Goal: Information Seeking & Learning: Learn about a topic

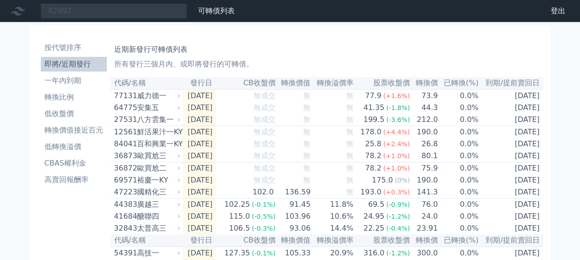
type input "82992"
click at [94, 11] on input "82992" at bounding box center [113, 11] width 147 height 16
click at [92, 10] on input "82992" at bounding box center [113, 11] width 147 height 16
click at [115, 18] on input "82992" at bounding box center [113, 11] width 147 height 16
click at [116, 16] on input "82992" at bounding box center [113, 11] width 147 height 16
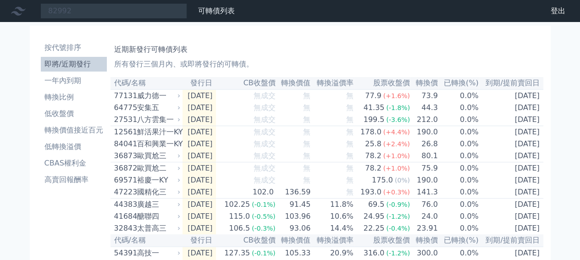
click at [69, 62] on li "即將/近期發行" at bounding box center [74, 64] width 66 height 11
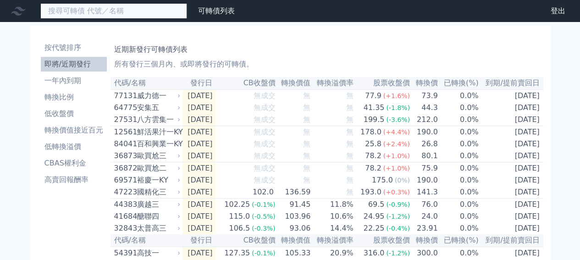
click at [93, 13] on input at bounding box center [113, 11] width 147 height 16
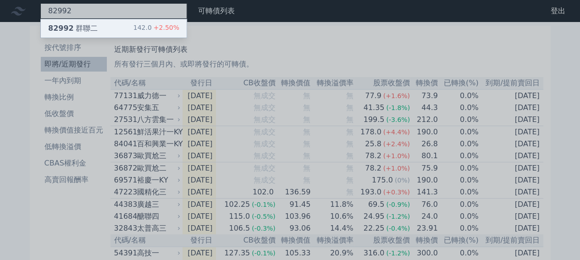
type input "82992"
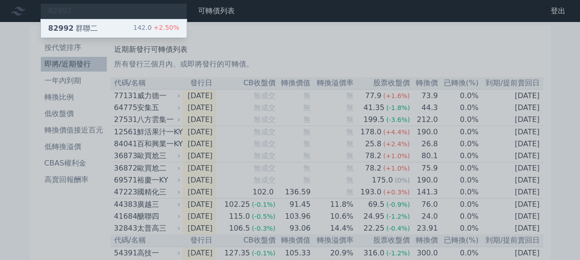
click at [105, 27] on div "82992 群聯二 142.0 +2.50%" at bounding box center [114, 28] width 146 height 18
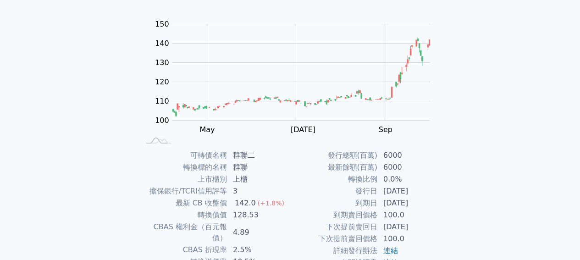
scroll to position [164, 0]
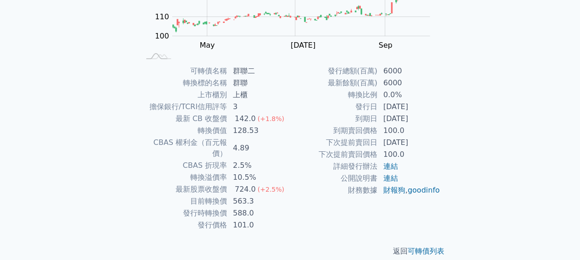
click at [238, 160] on td "2.5%" at bounding box center [258, 166] width 63 height 12
click at [237, 171] on td "10.5%" at bounding box center [258, 177] width 63 height 12
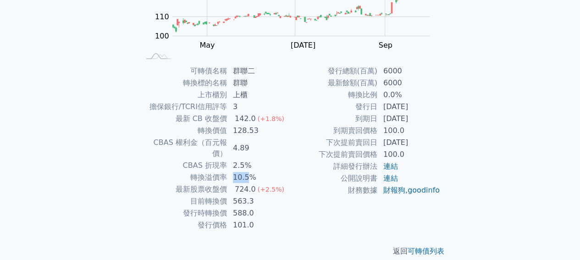
click at [237, 171] on td "10.5%" at bounding box center [258, 177] width 63 height 12
click at [226, 171] on td "轉換溢價率" at bounding box center [184, 177] width 88 height 12
click at [127, 165] on div "可轉債列表 › 82992 群聯二 82992 群聯二 可轉債詳細資訊 Zoom Out 100 80 90 100 110 120 130 140 150 …" at bounding box center [290, 65] width 352 height 414
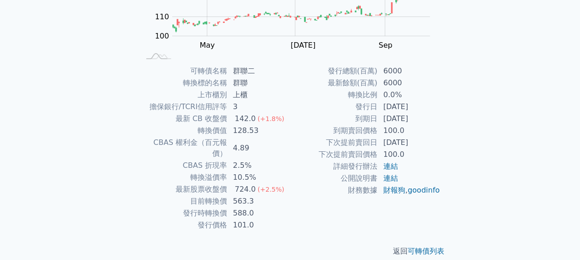
click at [240, 171] on td "10.5%" at bounding box center [258, 177] width 63 height 12
click at [221, 171] on td "轉換溢價率" at bounding box center [184, 177] width 88 height 12
click at [219, 171] on td "轉換溢價率" at bounding box center [184, 177] width 88 height 12
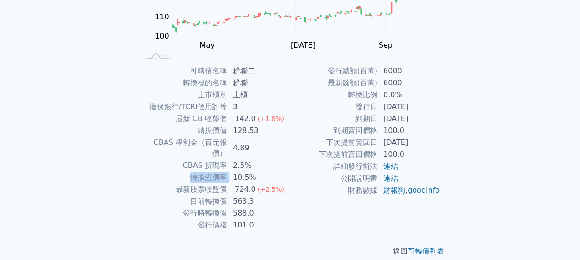
click at [219, 171] on td "轉換溢價率" at bounding box center [184, 177] width 88 height 12
click at [188, 171] on td "轉換溢價率" at bounding box center [184, 177] width 88 height 12
click at [158, 183] on td "最新股票收盤價" at bounding box center [184, 189] width 88 height 12
click at [178, 160] on td "CBAS 折現率" at bounding box center [184, 166] width 88 height 12
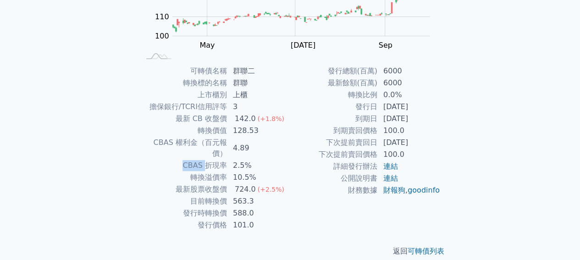
click at [178, 160] on td "CBAS 折現率" at bounding box center [184, 166] width 88 height 12
click at [151, 143] on td "CBAS 權利金（百元報價）" at bounding box center [184, 148] width 88 height 23
click at [130, 146] on div "可轉債名稱 群聯二 轉換標的名稱 群聯 上市櫃別 上櫃 擔保銀行/TCRI信用評等 3 最新 CB 收盤價 142.0 (+1.8%) 轉換價值 128.53…" at bounding box center [290, 148] width 323 height 166
